Goal: Transaction & Acquisition: Obtain resource

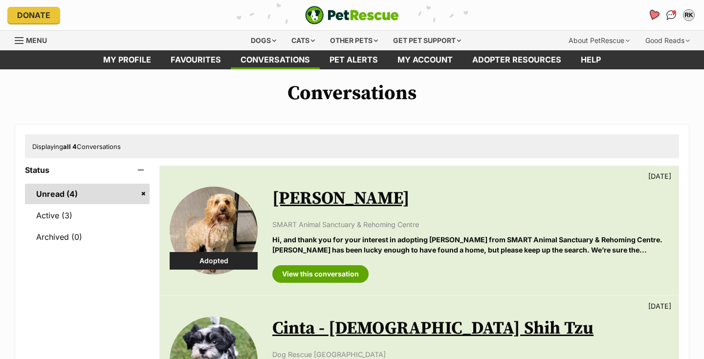
click at [657, 11] on icon "Favourites" at bounding box center [654, 14] width 12 height 11
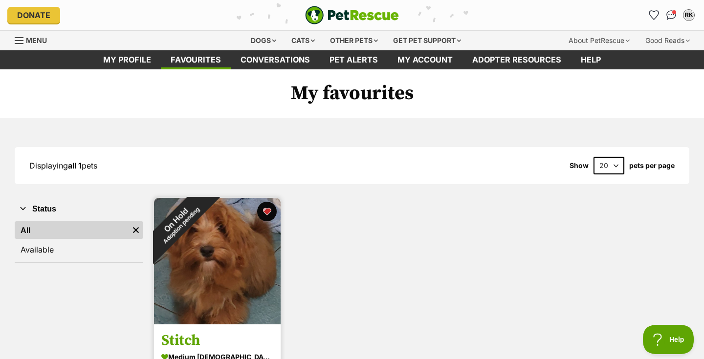
click at [217, 260] on img at bounding box center [217, 261] width 127 height 127
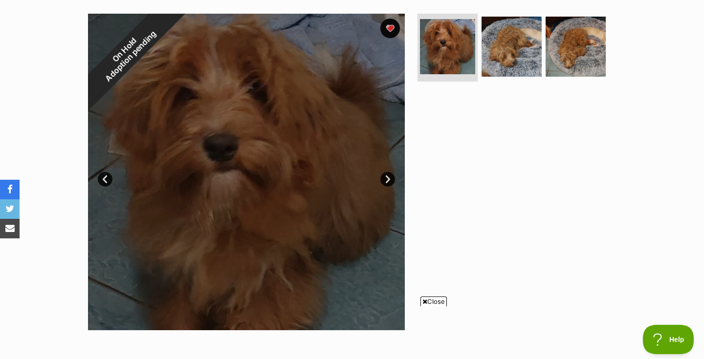
click at [386, 178] on link "Next" at bounding box center [387, 179] width 15 height 15
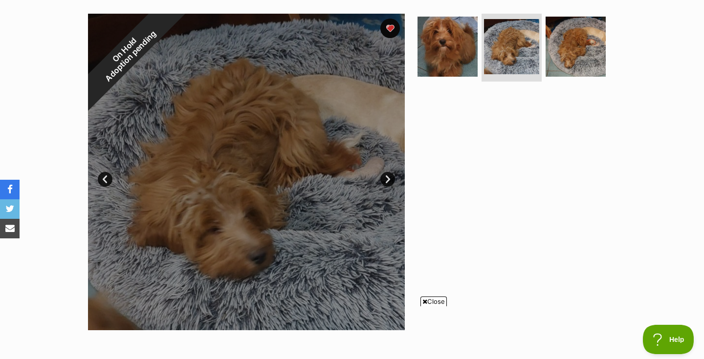
click at [103, 183] on link "Prev" at bounding box center [105, 179] width 15 height 15
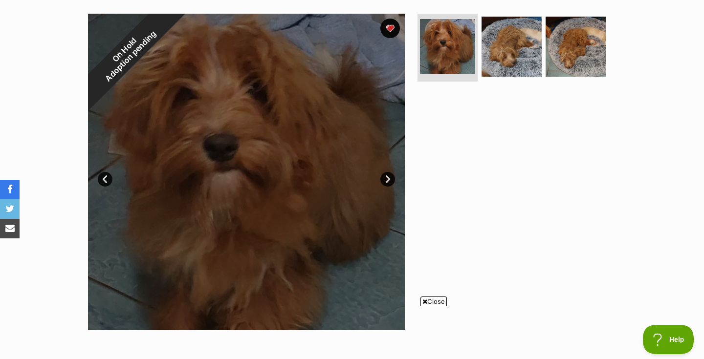
click at [390, 178] on link "Next" at bounding box center [387, 179] width 15 height 15
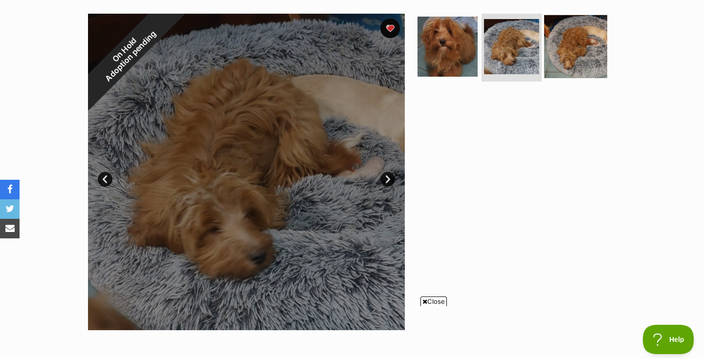
click at [568, 42] on img at bounding box center [575, 46] width 63 height 63
